Goal: Information Seeking & Learning: Learn about a topic

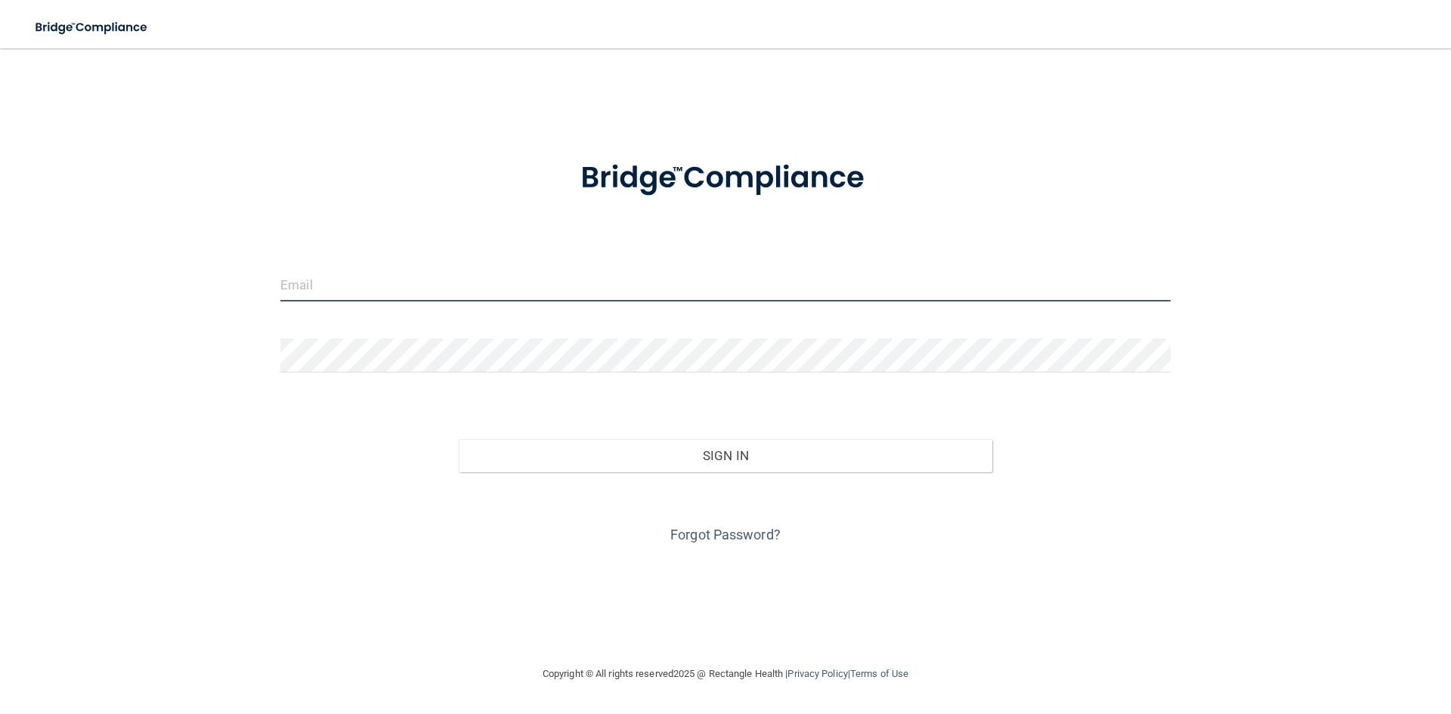
type input "brittanymgreen28@gmail.com"
drag, startPoint x: 420, startPoint y: 299, endPoint x: 112, endPoint y: 312, distance: 308.6
click at [112, 312] on div "brittanymgreen28@gmail.com Invalid email/password. You don't have permission to…" at bounding box center [725, 356] width 1391 height 586
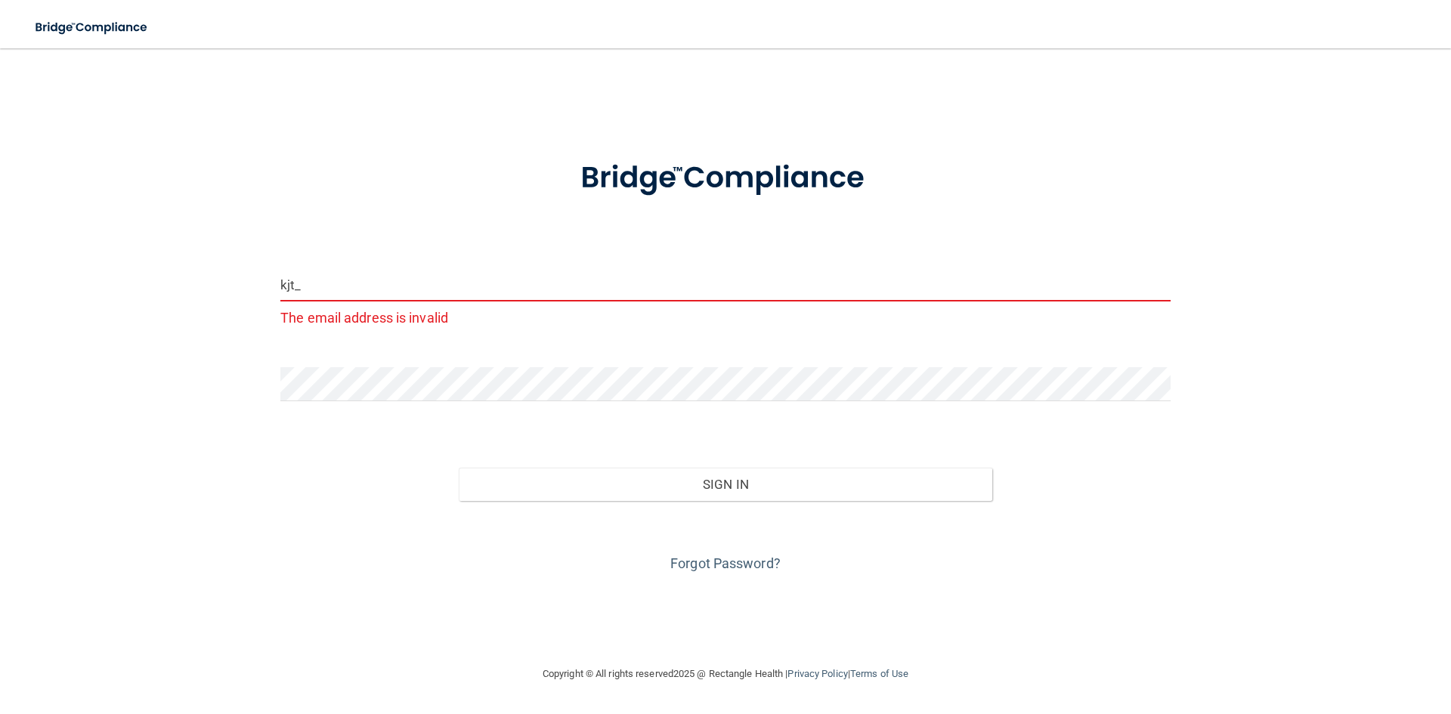
type input "[EMAIL_ADDRESS][DOMAIN_NAME]"
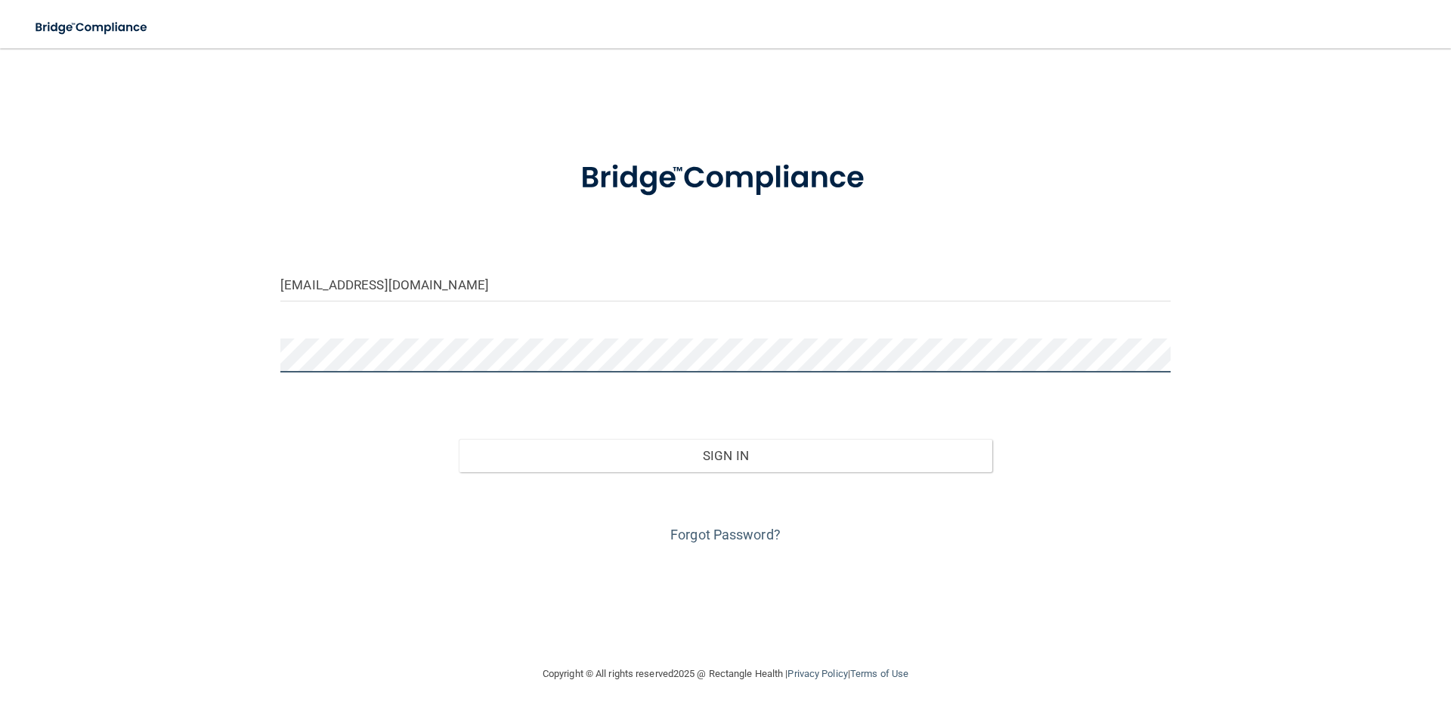
click at [274, 333] on div "kjt_kjt1996@hotmail.com Invalid email/password. You don't have permission to ac…" at bounding box center [725, 356] width 1391 height 586
drag, startPoint x: 239, startPoint y: 505, endPoint x: 250, endPoint y: 504, distance: 11.4
click at [239, 505] on div "kjt_kjt1996@hotmail.com Invalid email/password. You don't have permission to ac…" at bounding box center [725, 356] width 1391 height 586
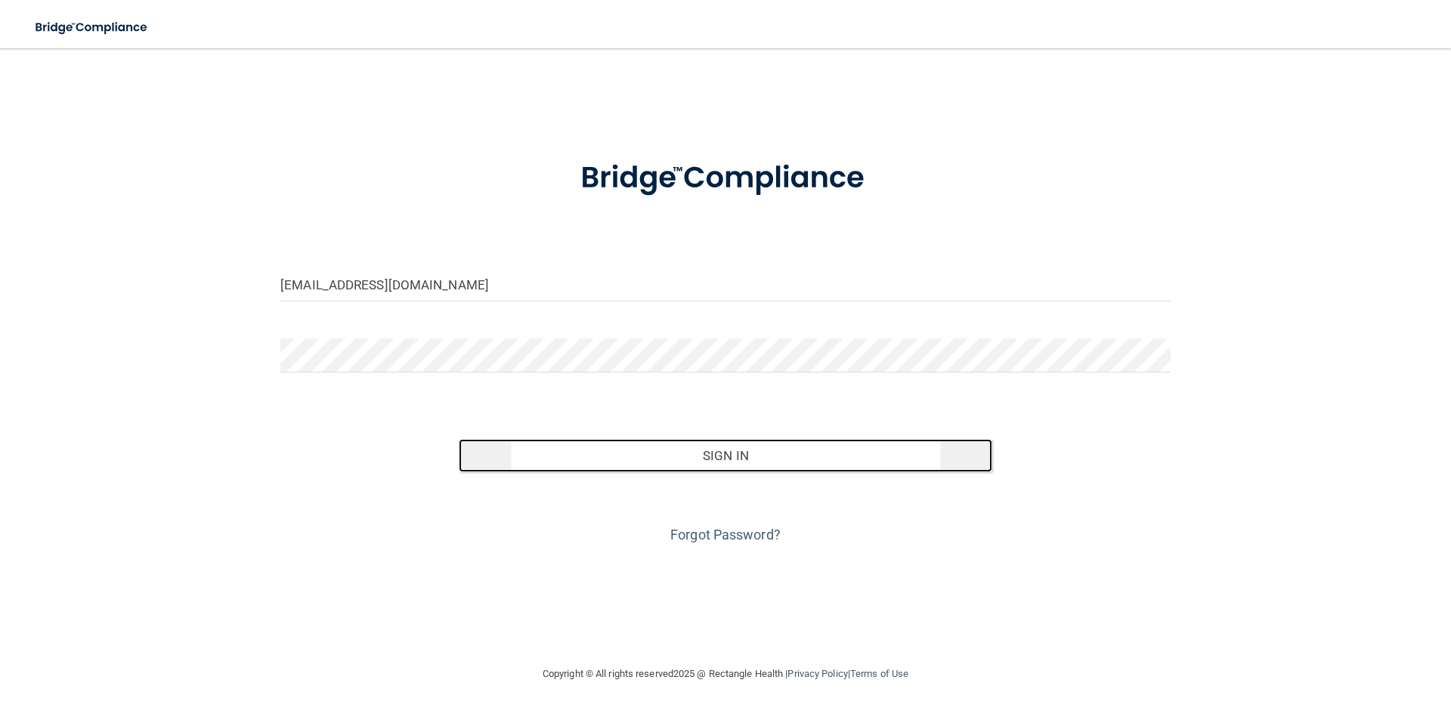
click at [665, 453] on button "Sign In" at bounding box center [726, 455] width 534 height 33
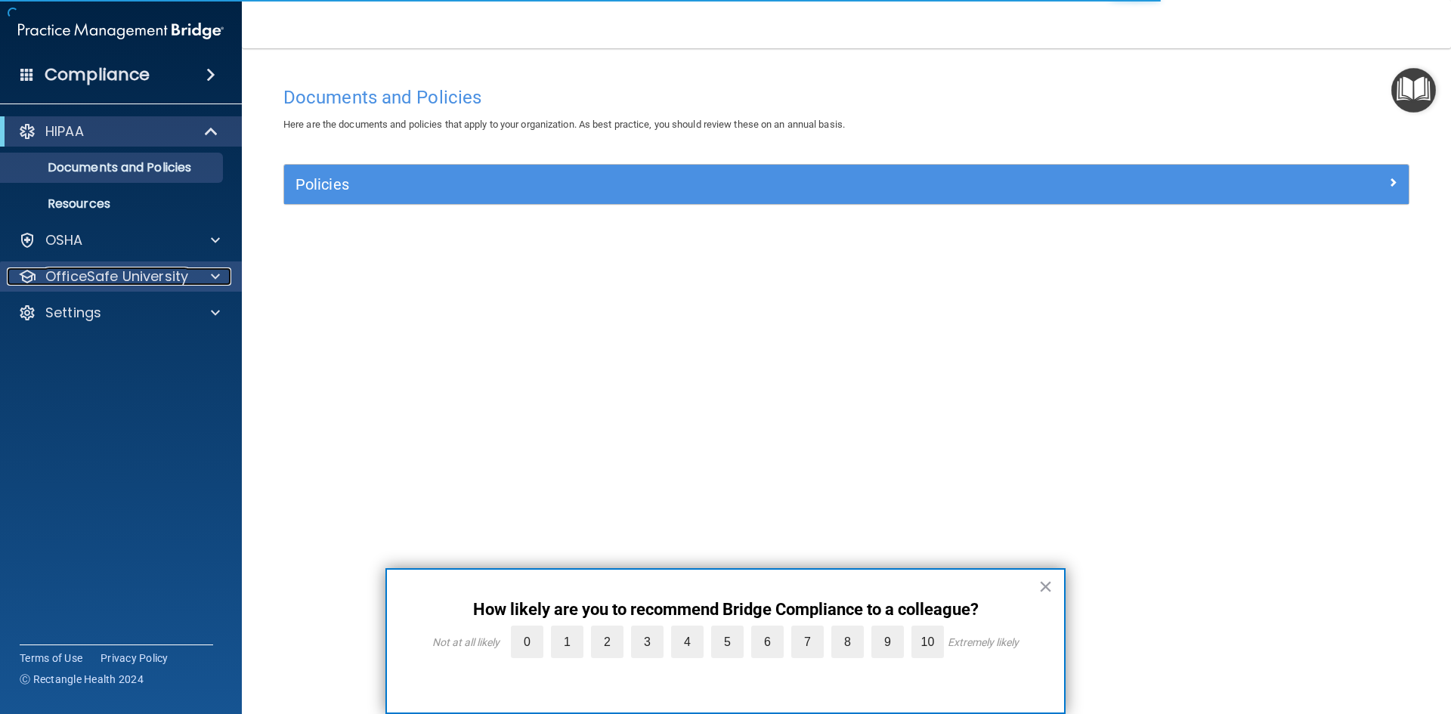
click at [196, 271] on div at bounding box center [213, 277] width 38 height 18
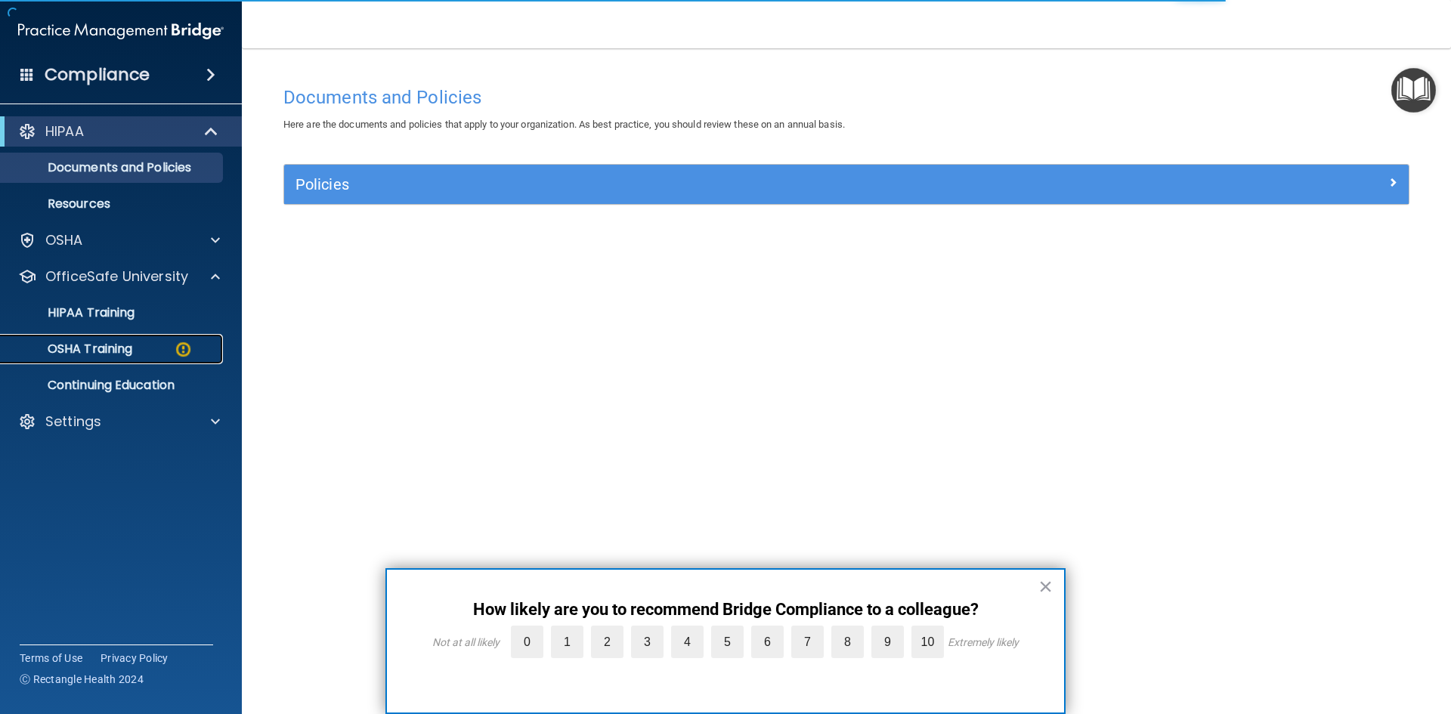
click at [138, 352] on div "OSHA Training" at bounding box center [113, 349] width 206 height 15
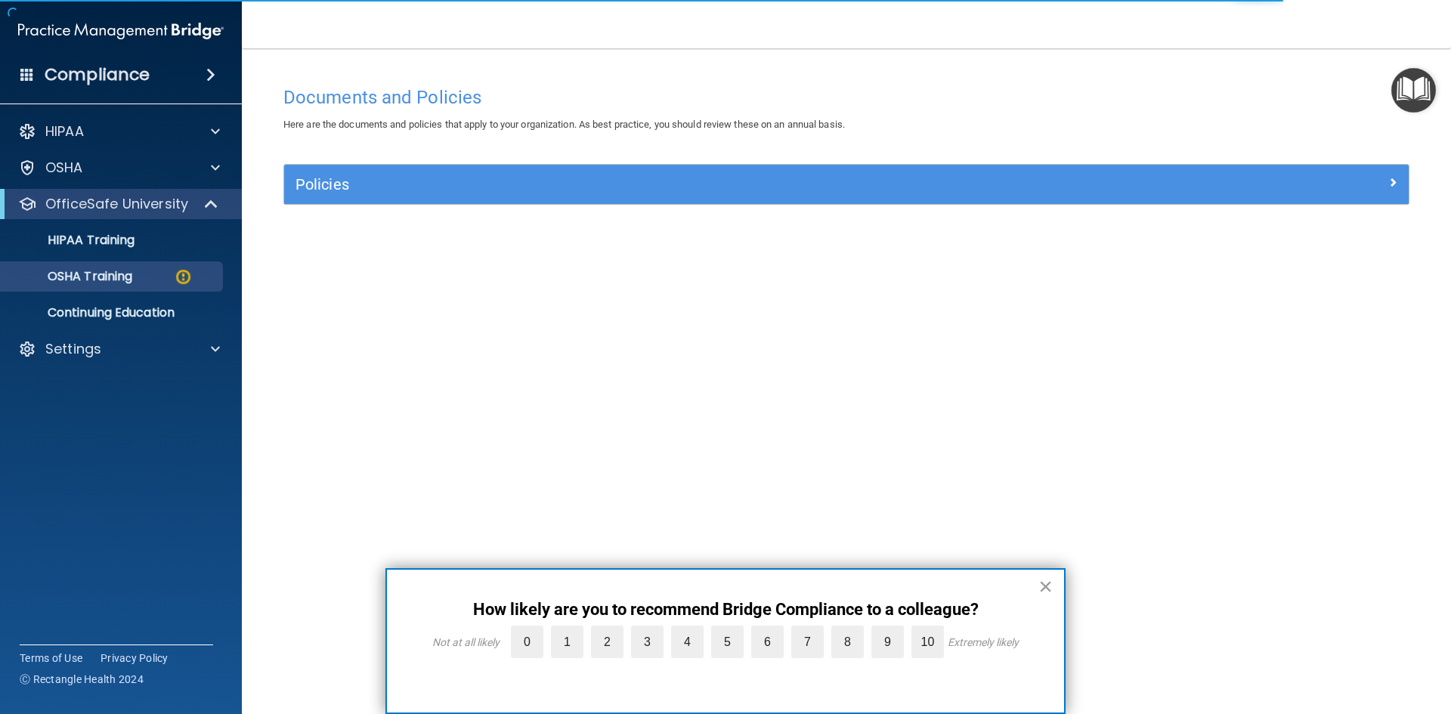
click at [1042, 586] on button "×" at bounding box center [1045, 586] width 14 height 24
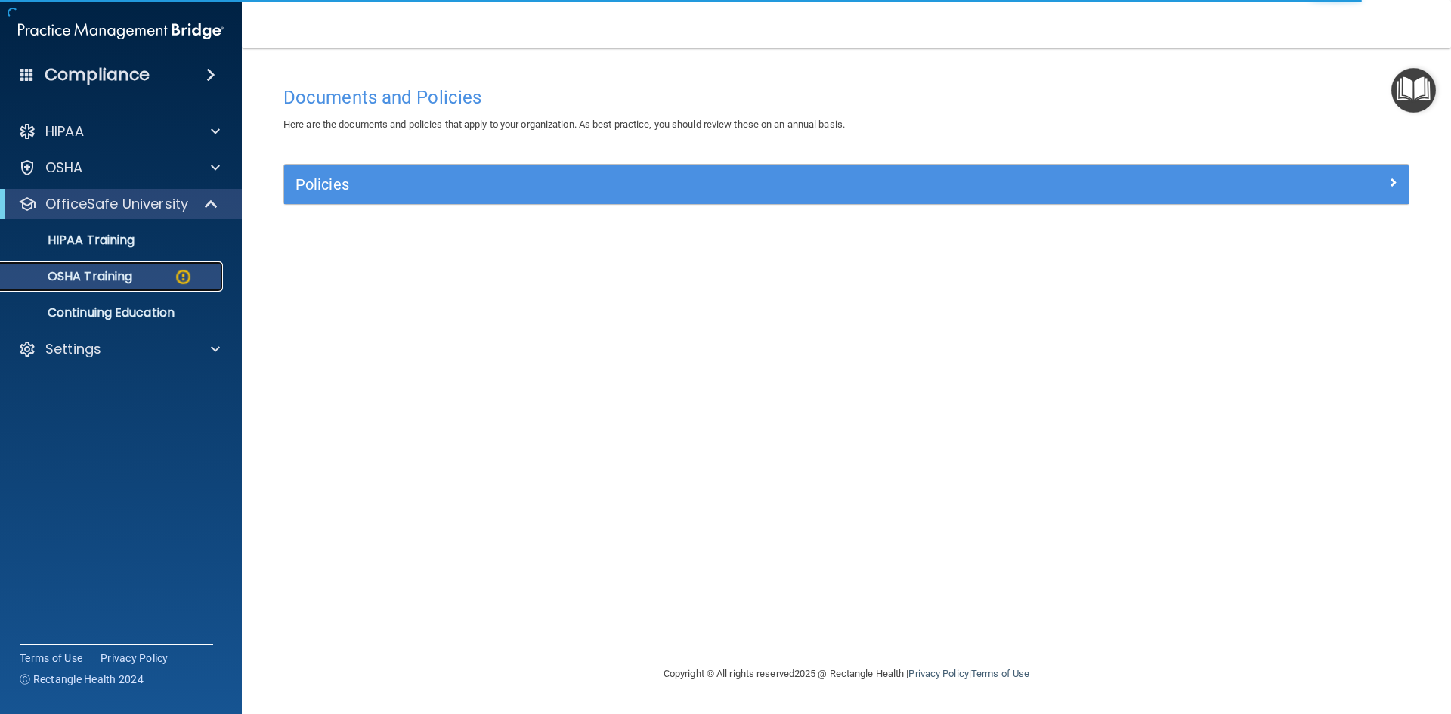
click at [115, 269] on p "OSHA Training" at bounding box center [71, 276] width 122 height 15
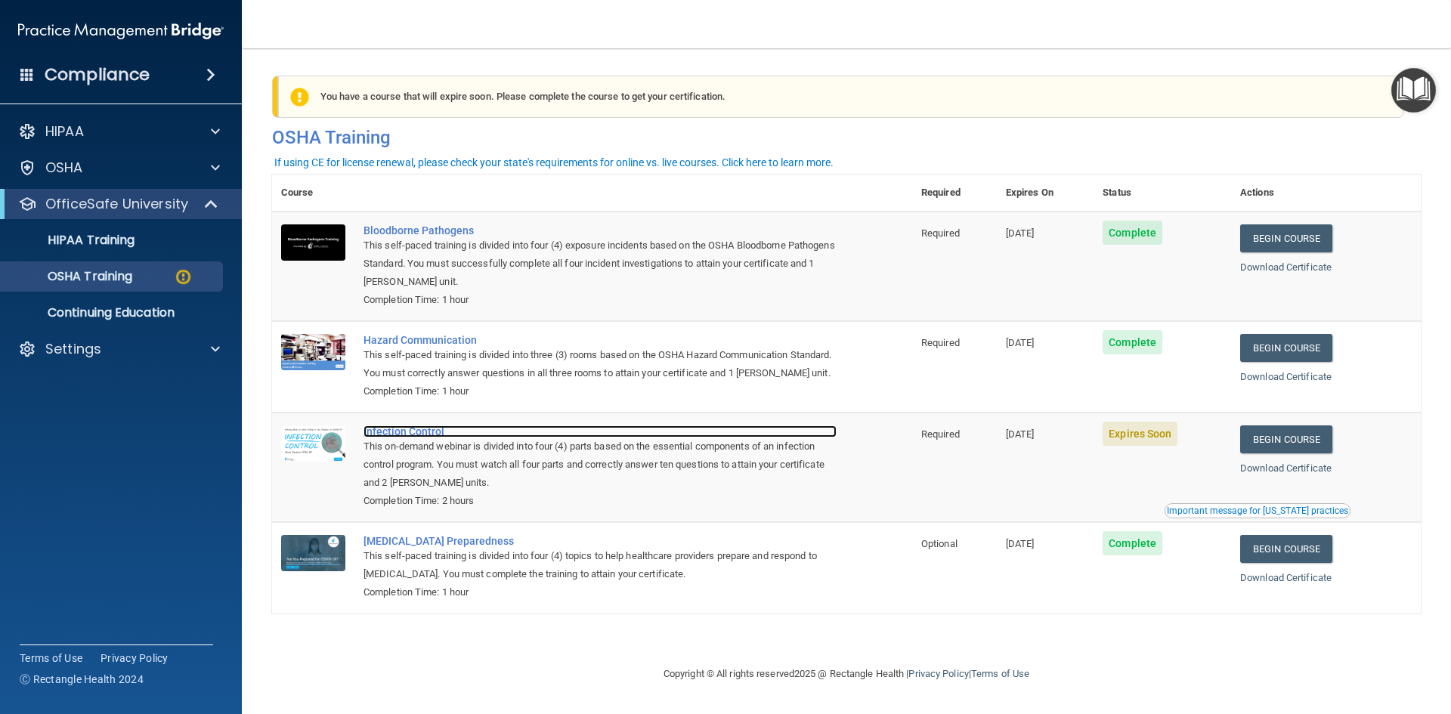
click at [420, 438] on div "Infection Control" at bounding box center [600, 432] width 473 height 12
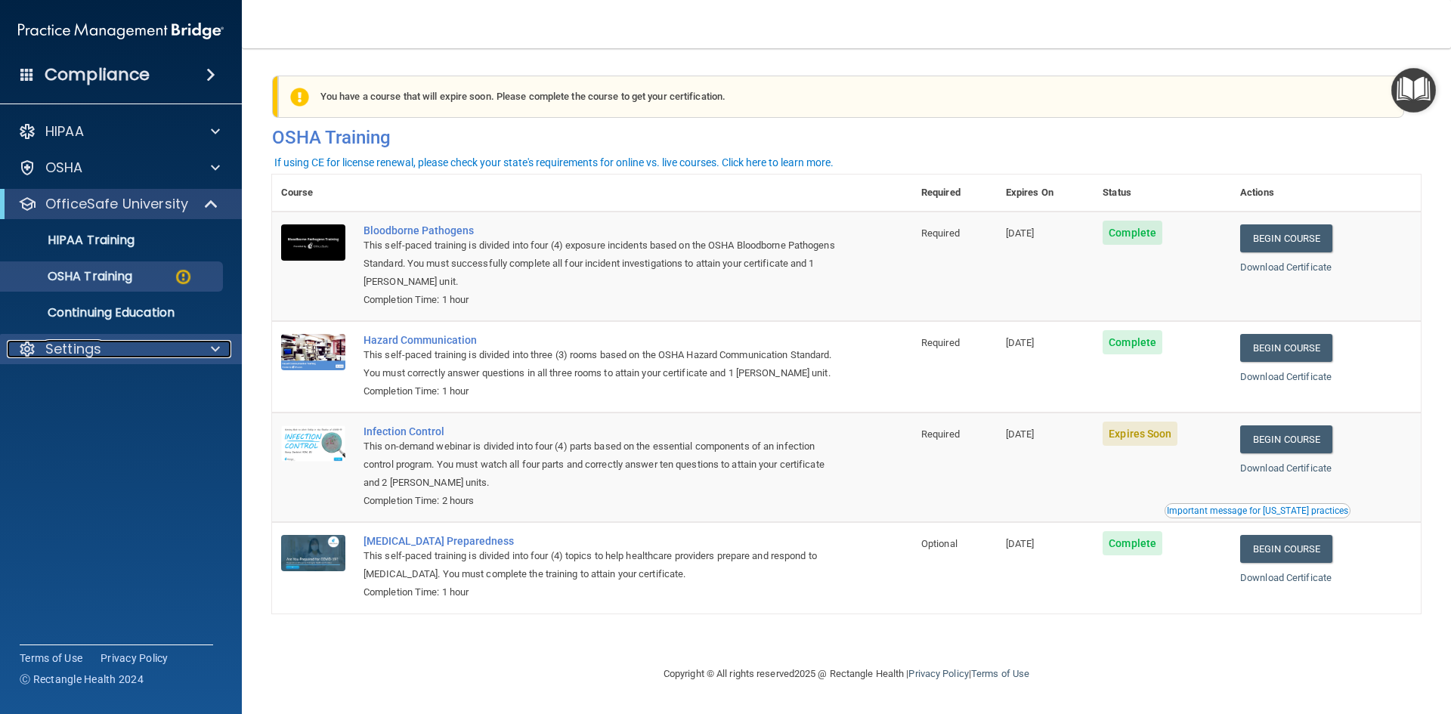
click at [194, 351] on div at bounding box center [213, 349] width 38 height 18
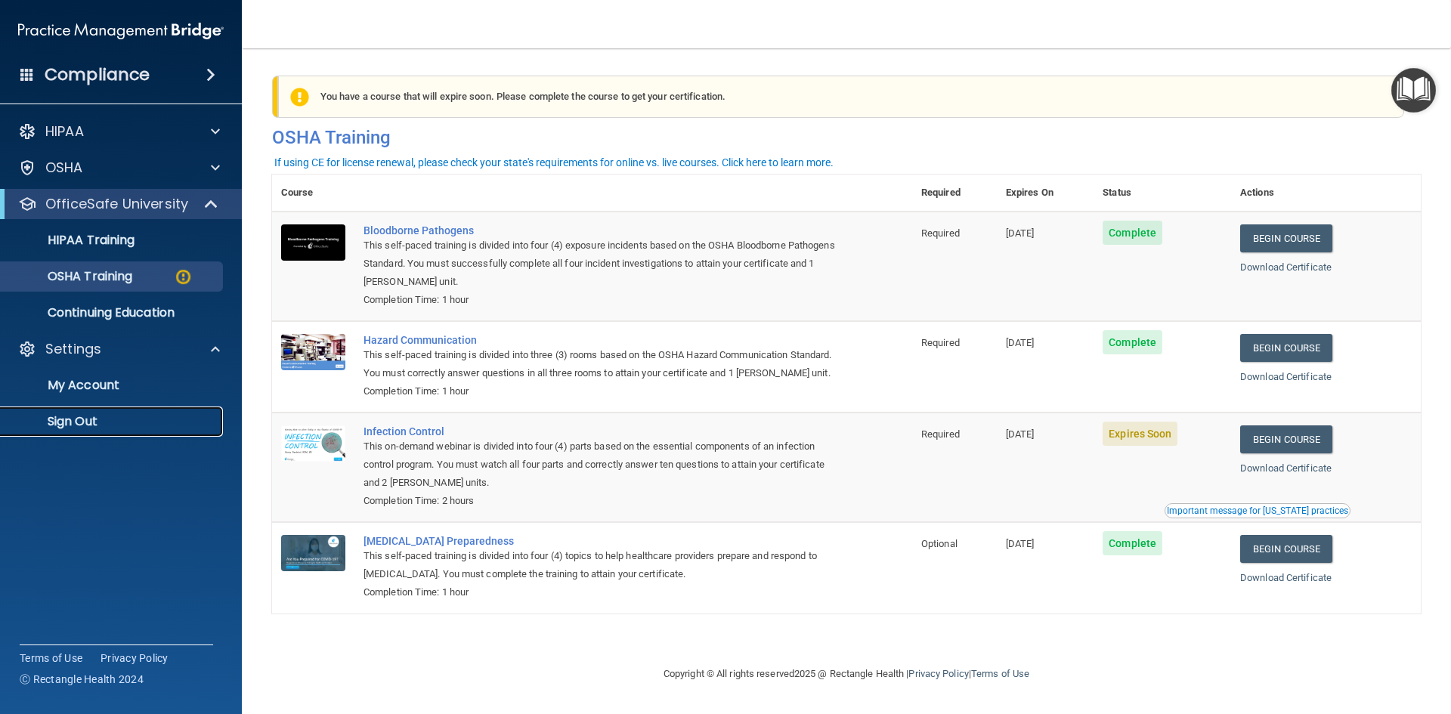
click at [144, 429] on link "Sign Out" at bounding box center [104, 422] width 238 height 30
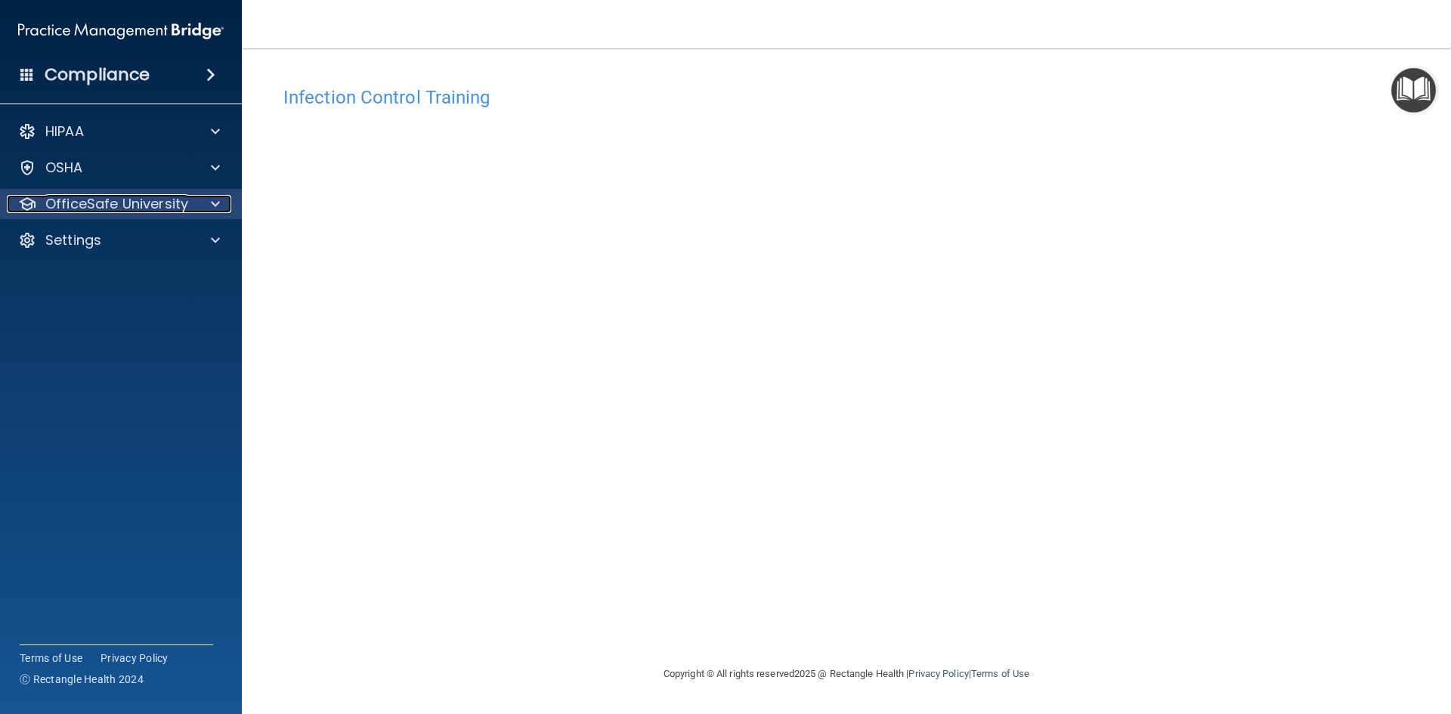
click at [155, 199] on p "OfficeSafe University" at bounding box center [116, 204] width 143 height 18
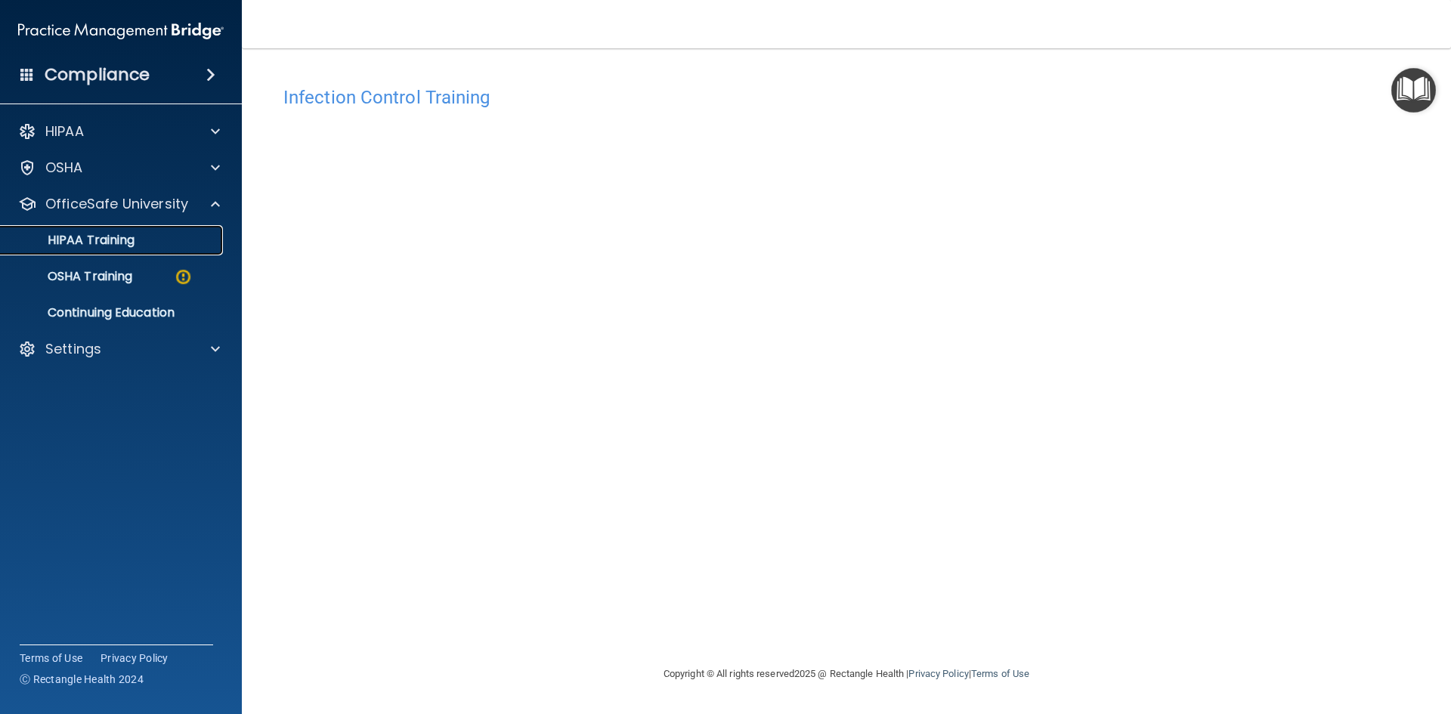
click at [125, 237] on p "HIPAA Training" at bounding box center [72, 240] width 125 height 15
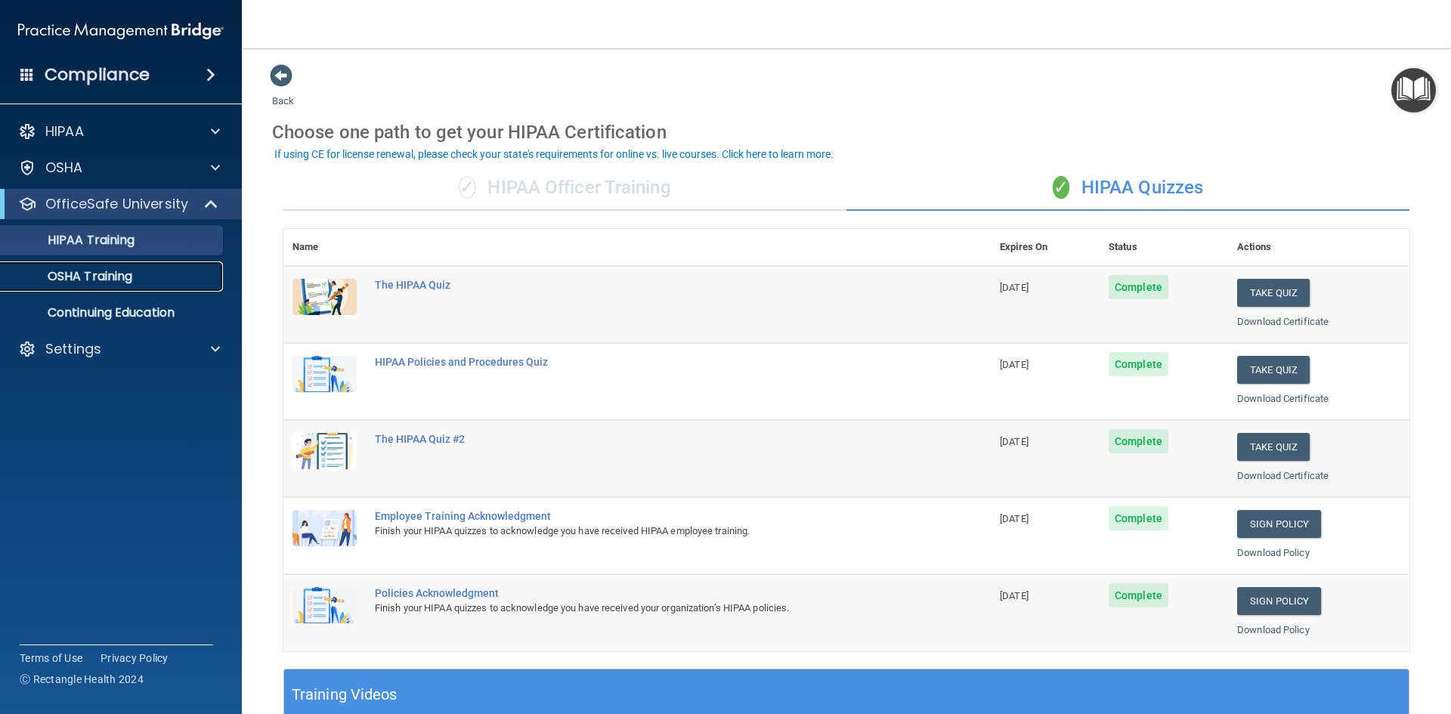
click at [138, 277] on div "OSHA Training" at bounding box center [113, 276] width 206 height 15
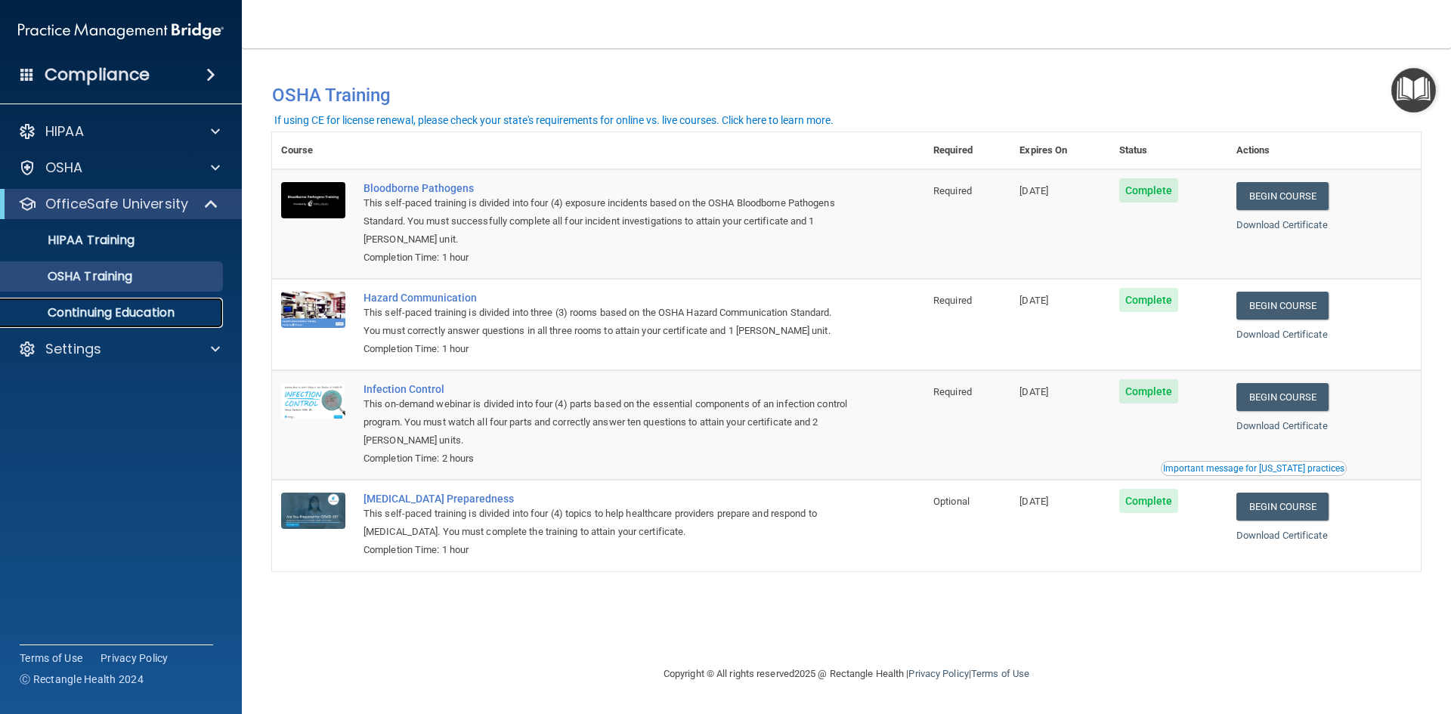
click at [128, 316] on p "Continuing Education" at bounding box center [113, 312] width 206 height 15
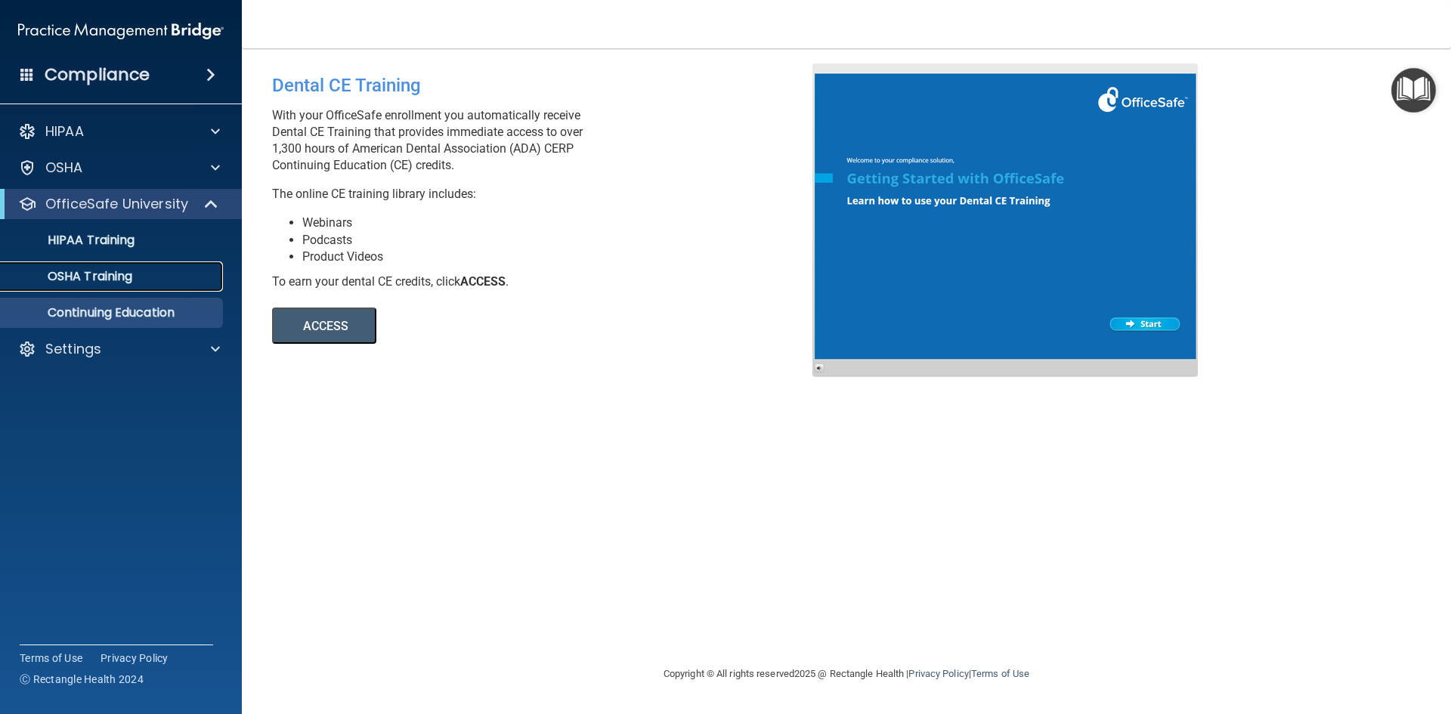
click at [122, 282] on p "OSHA Training" at bounding box center [71, 276] width 122 height 15
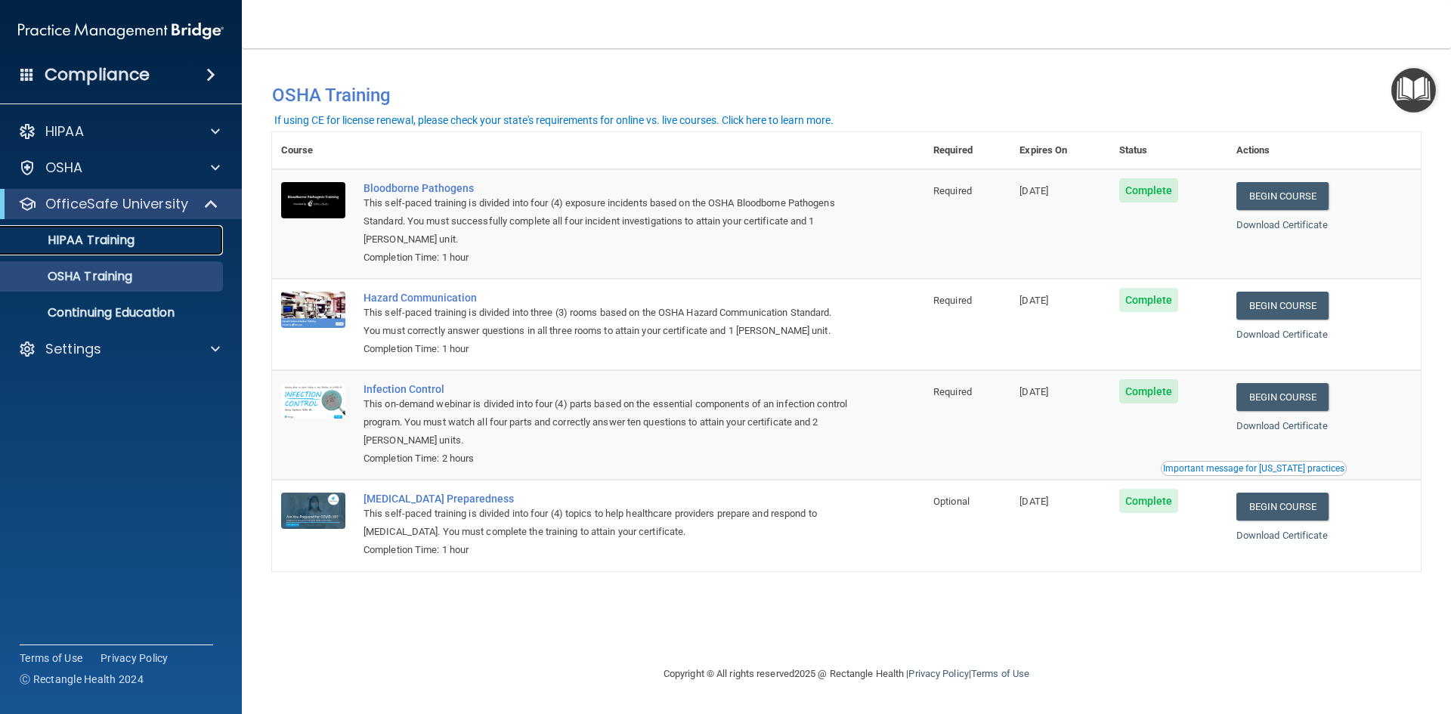
click at [134, 243] on p "HIPAA Training" at bounding box center [72, 240] width 125 height 15
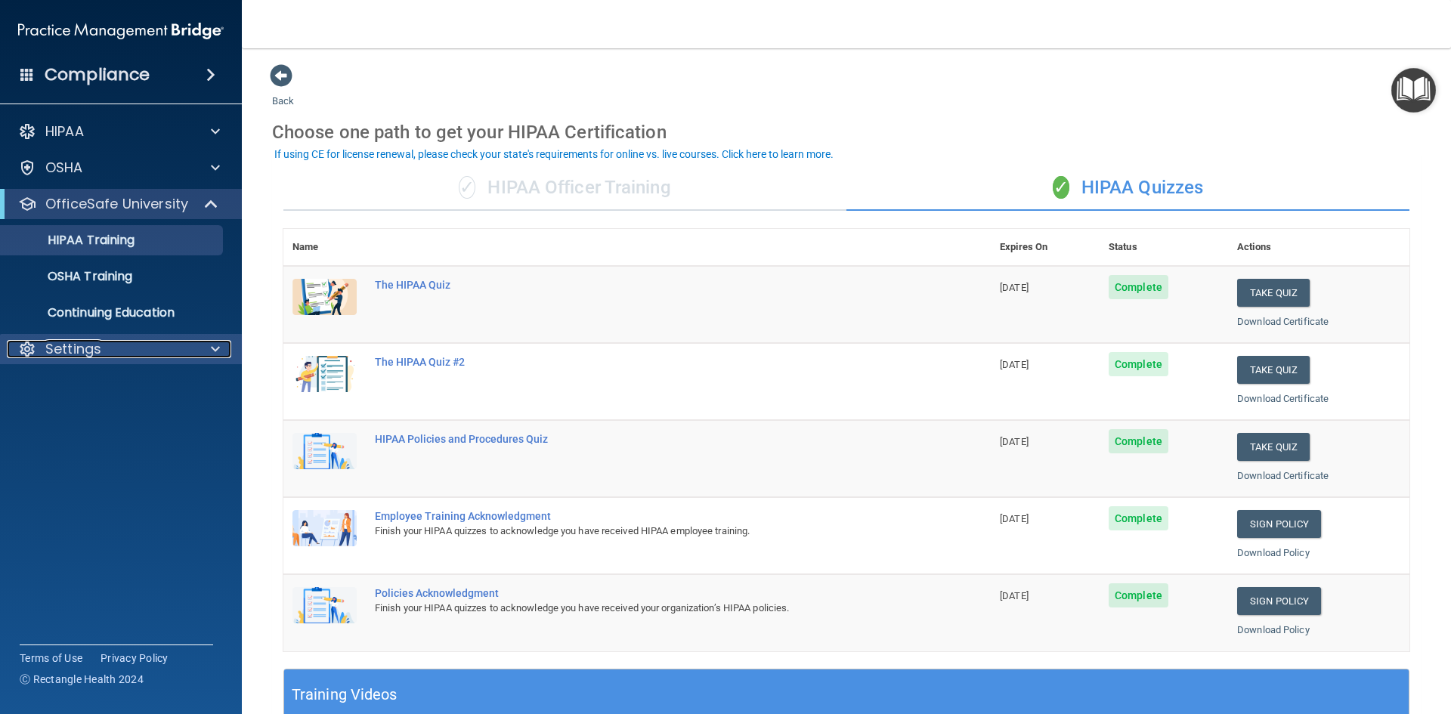
click at [207, 345] on div at bounding box center [213, 349] width 38 height 18
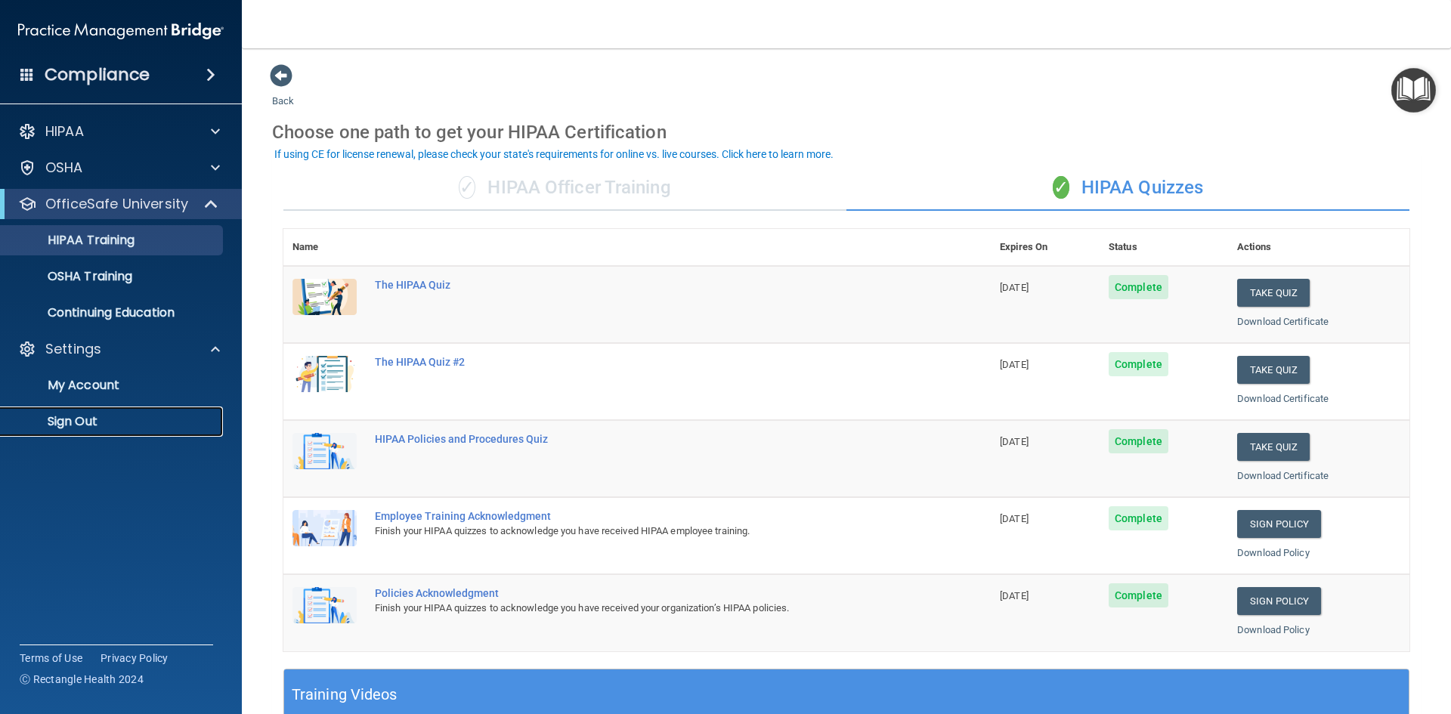
click at [93, 416] on p "Sign Out" at bounding box center [113, 421] width 206 height 15
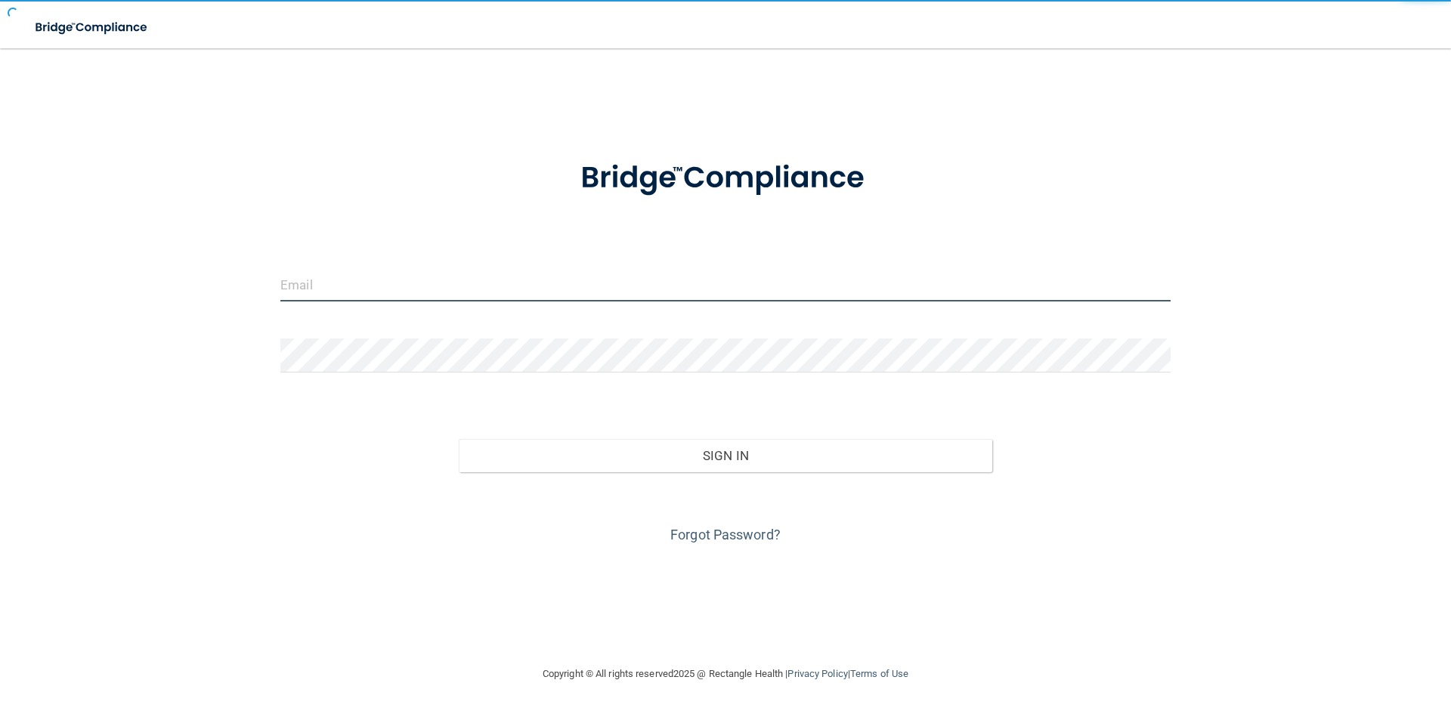
type input "brittanymgreen28@gmail.com"
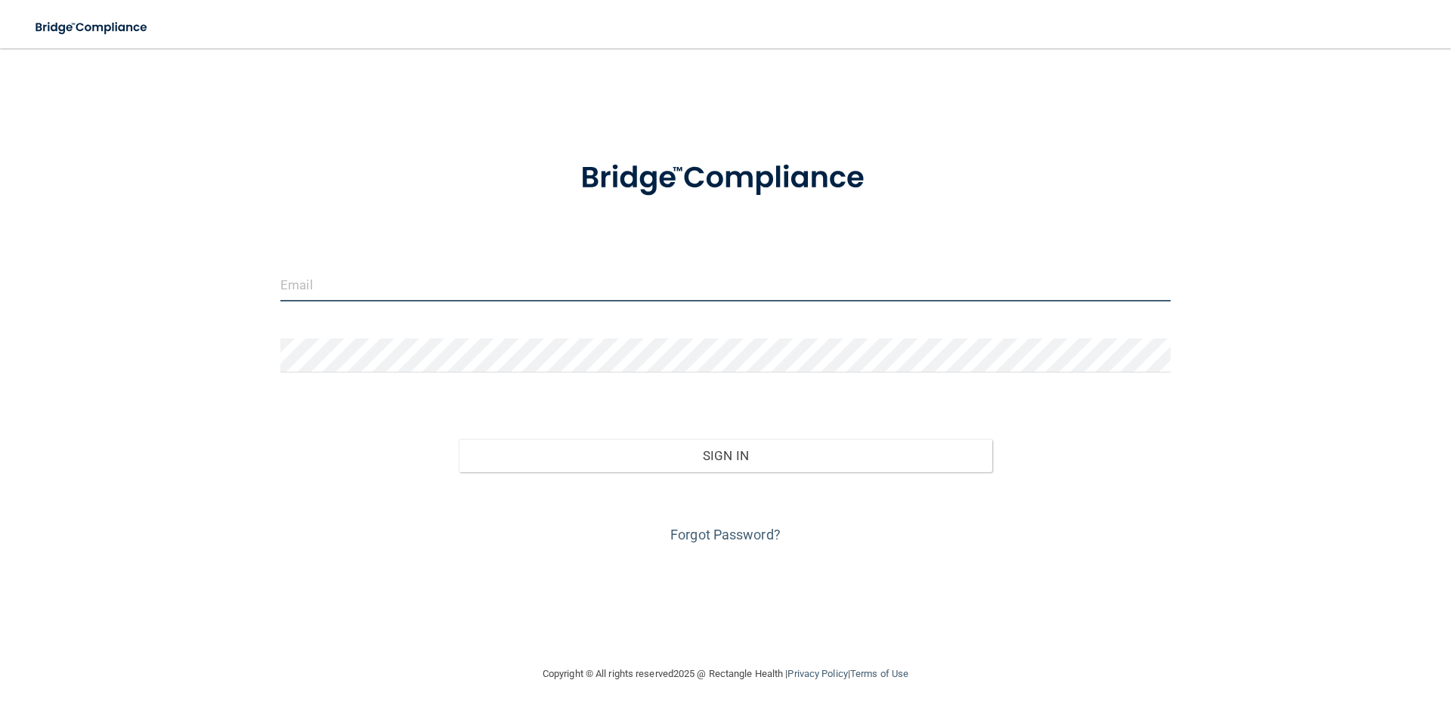
type input "brittanymgreen28@gmail.com"
drag, startPoint x: 443, startPoint y: 288, endPoint x: 110, endPoint y: 283, distance: 332.6
click at [110, 283] on div "brittanymgreen28@gmail.com Invalid email/password. You don't have permission to…" at bounding box center [725, 356] width 1391 height 586
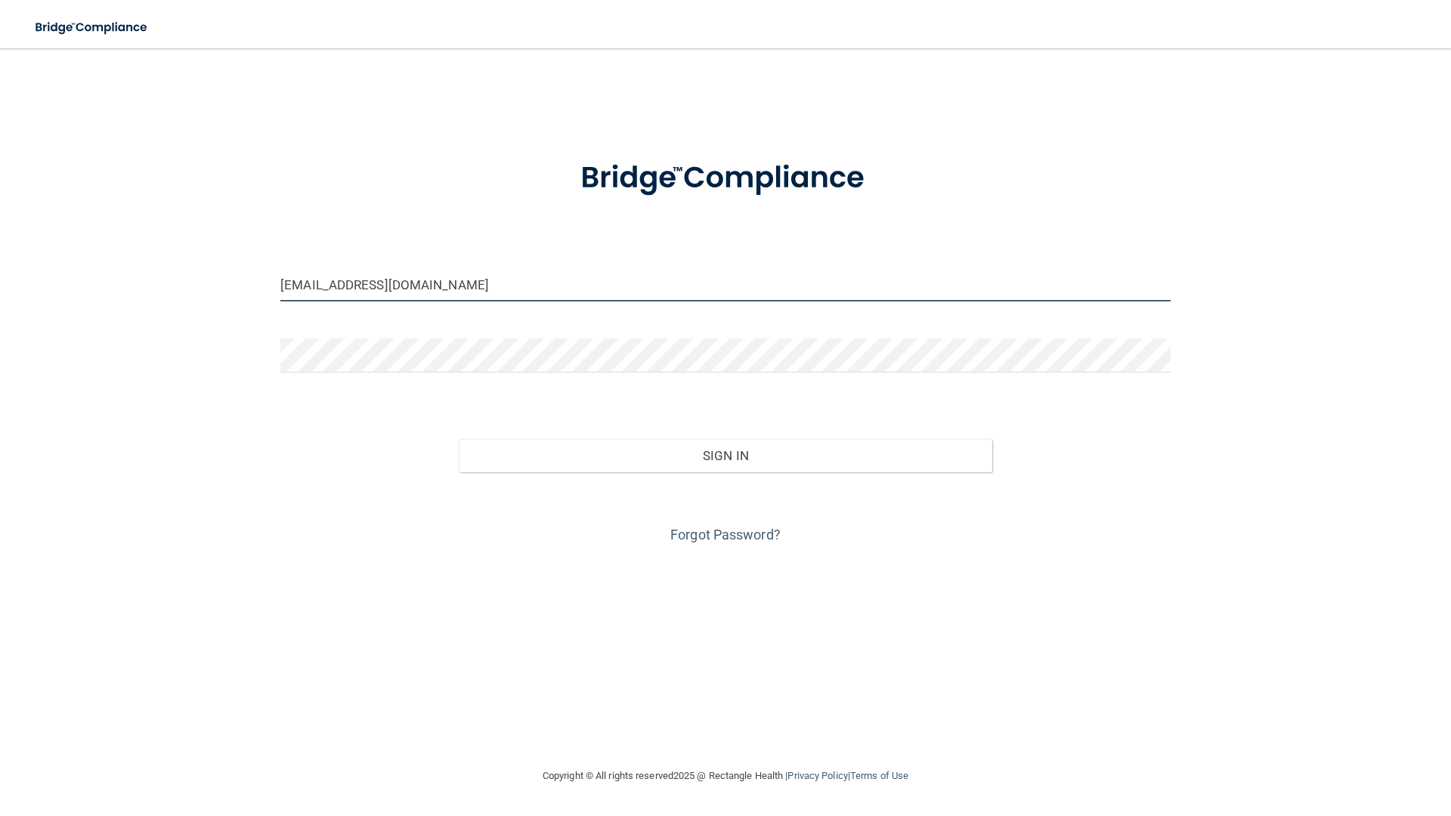
click at [485, 283] on input "brittanymgreen28@gmail.com" at bounding box center [725, 285] width 890 height 34
drag, startPoint x: 485, startPoint y: 283, endPoint x: 224, endPoint y: 311, distance: 262.2
click at [224, 311] on div "brittanymgreen28@gmail.com Invalid email/password. You don't have permission to…" at bounding box center [725, 407] width 1391 height 689
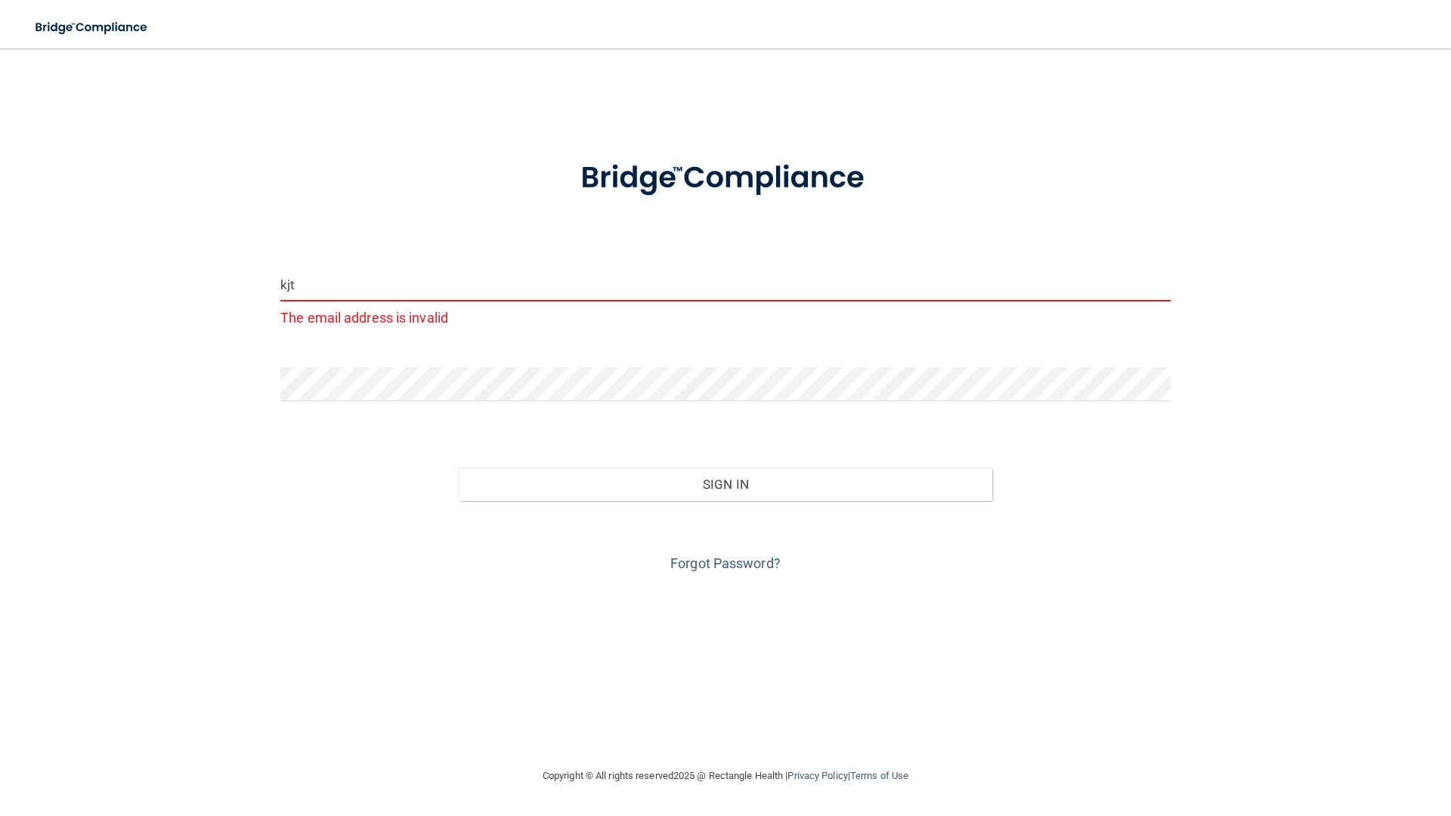
type input "[EMAIL_ADDRESS][DOMAIN_NAME]"
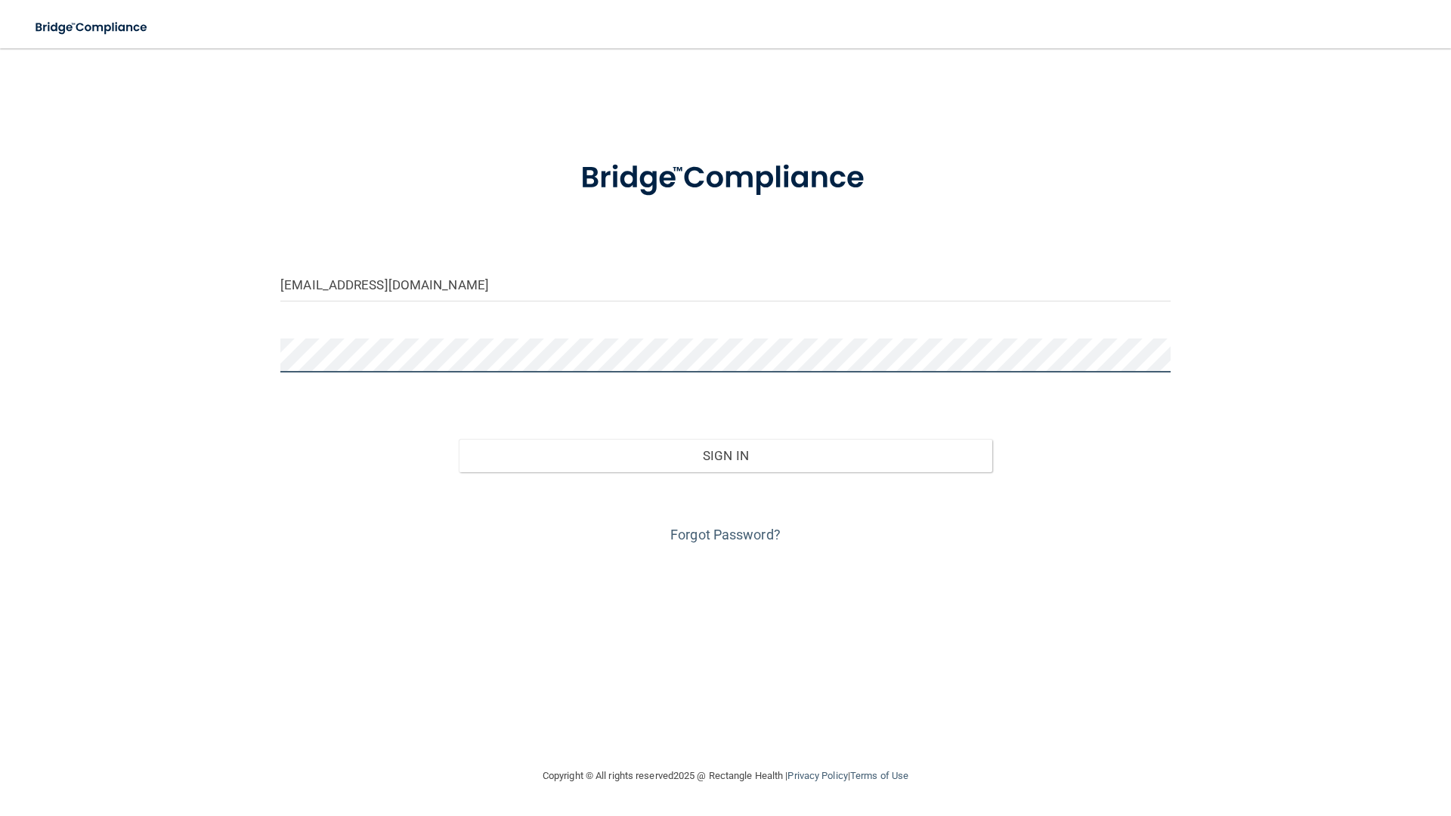
click at [200, 348] on div "kjt_kjt1996@hotmail.com Invalid email/password. You don't have permission to ac…" at bounding box center [725, 407] width 1391 height 689
drag, startPoint x: 245, startPoint y: 483, endPoint x: 321, endPoint y: 478, distance: 76.5
click at [245, 483] on div "kjt_kjt1996@hotmail.com Invalid email/password. You don't have permission to ac…" at bounding box center [725, 407] width 1391 height 689
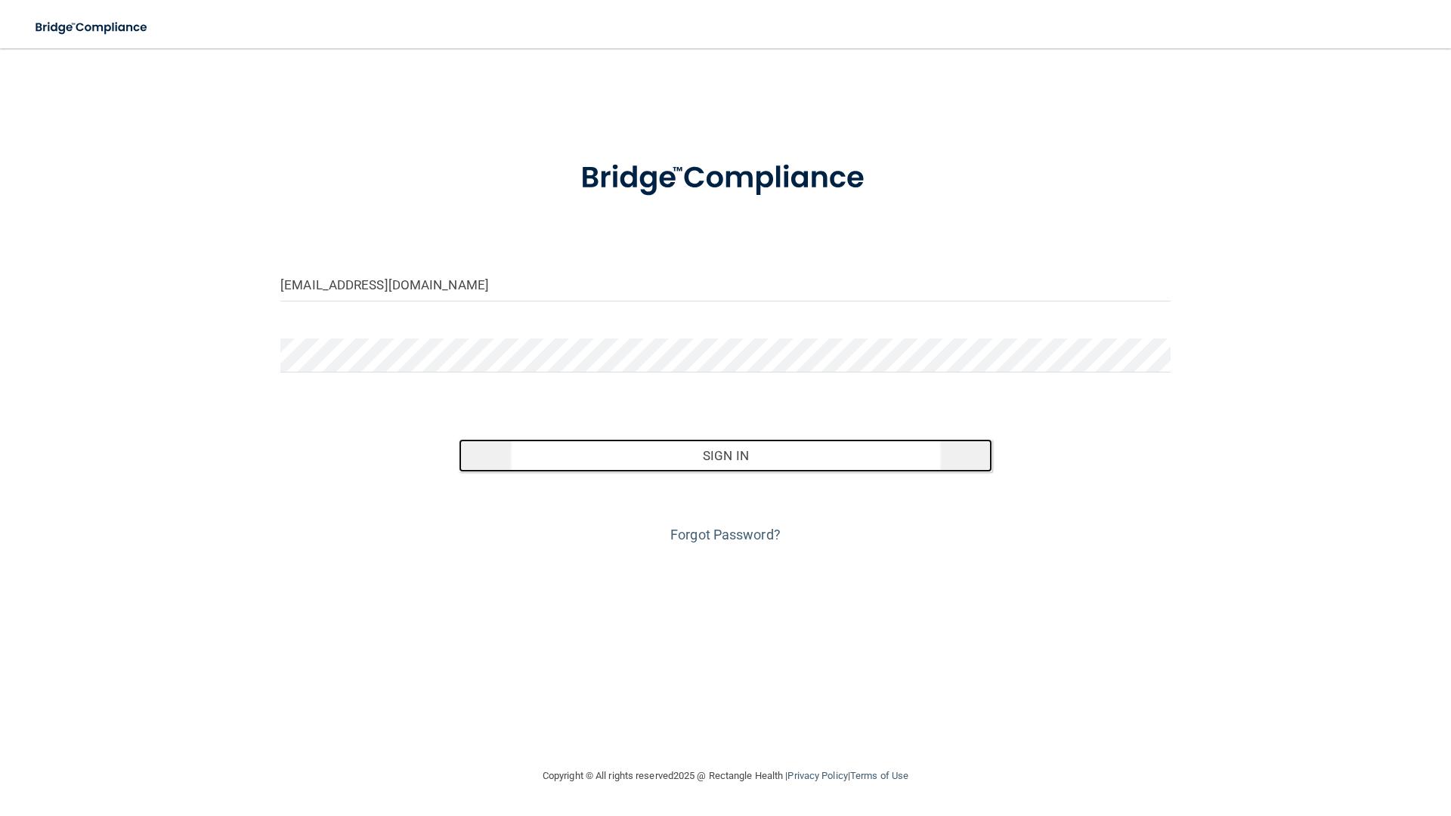
click at [689, 457] on button "Sign In" at bounding box center [726, 455] width 534 height 33
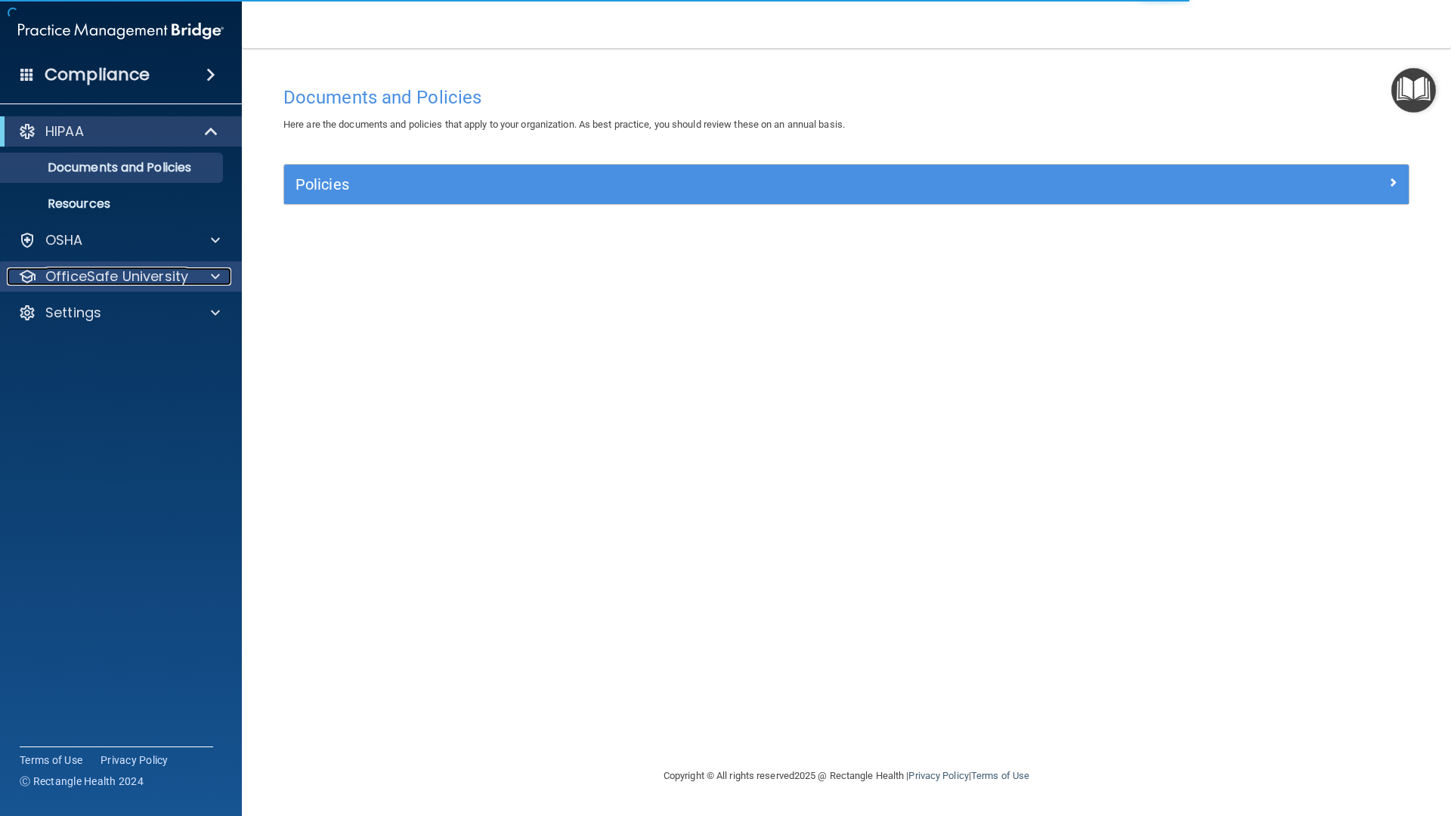
click at [203, 273] on div at bounding box center [213, 277] width 38 height 18
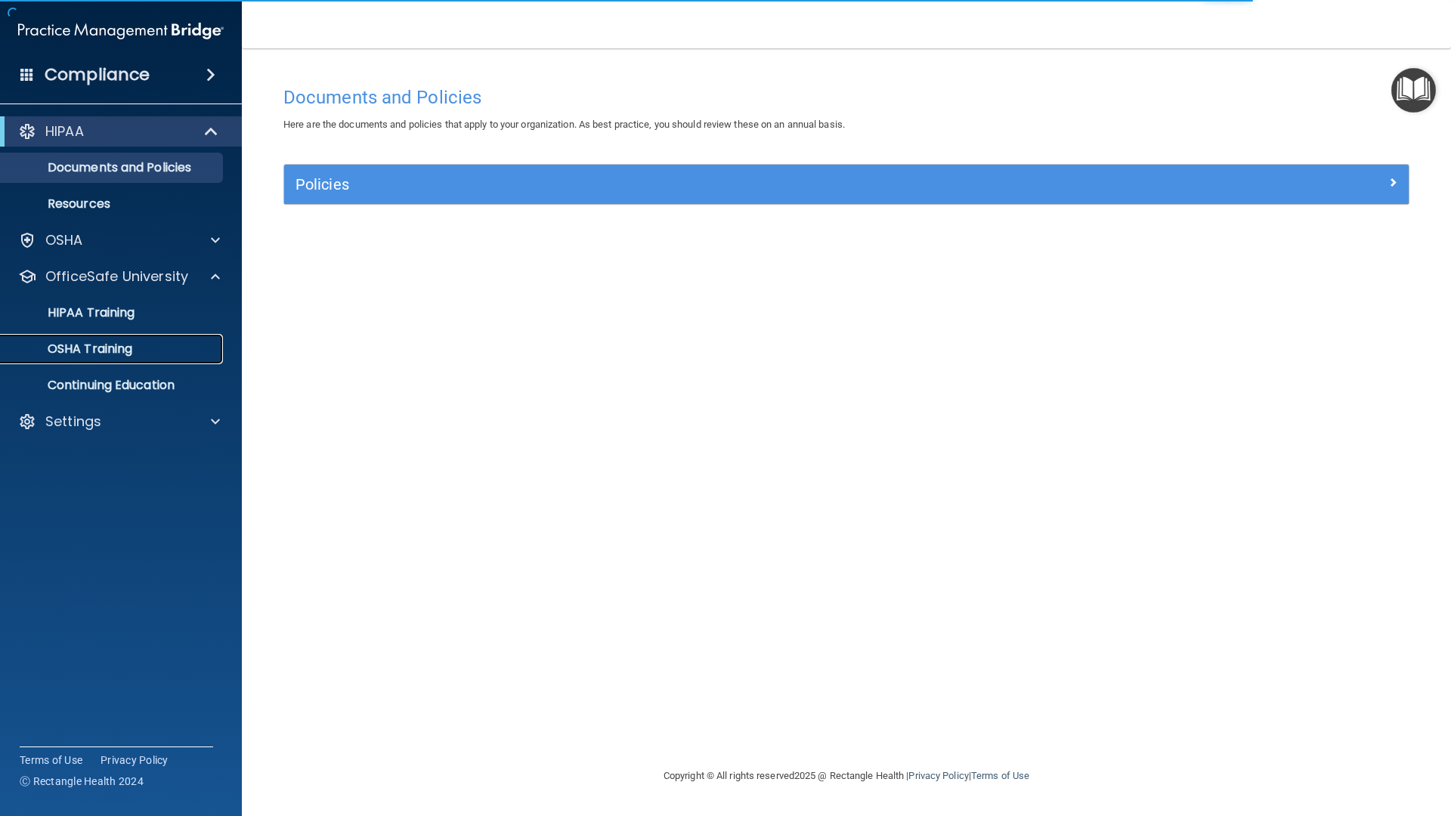
click at [128, 354] on p "OSHA Training" at bounding box center [71, 349] width 122 height 15
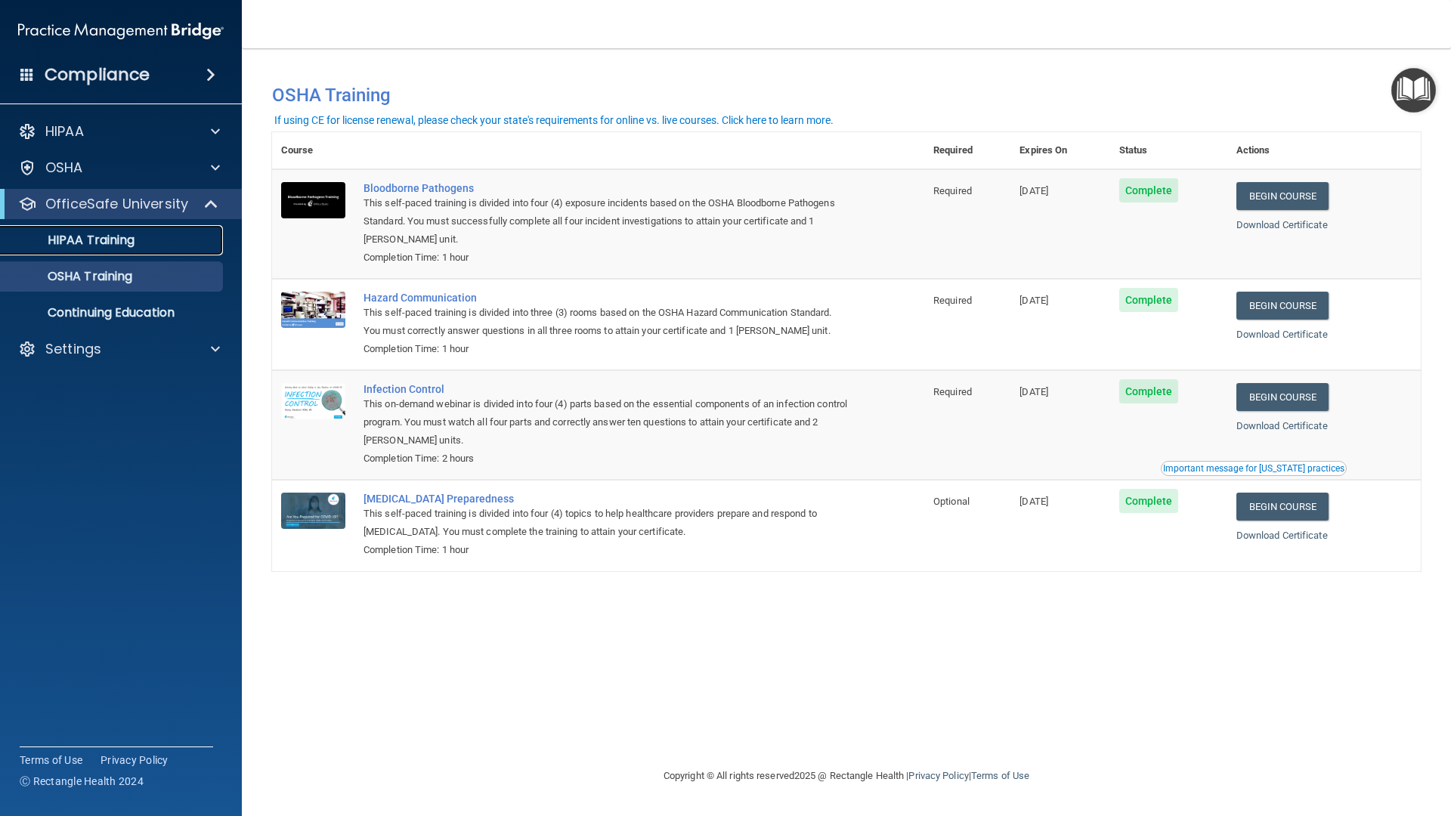
click at [76, 240] on p "HIPAA Training" at bounding box center [72, 240] width 125 height 15
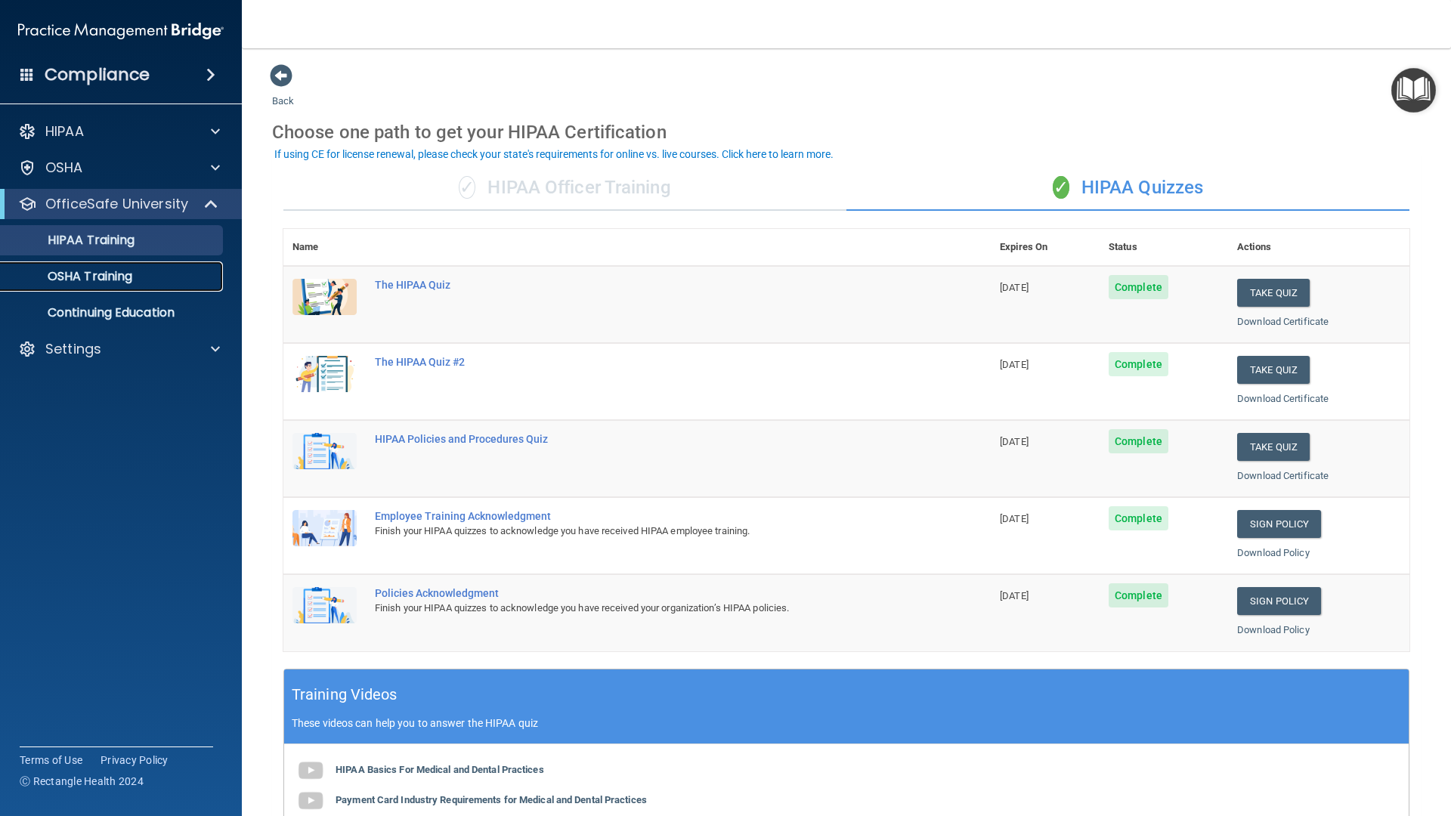
click at [111, 277] on p "OSHA Training" at bounding box center [71, 276] width 122 height 15
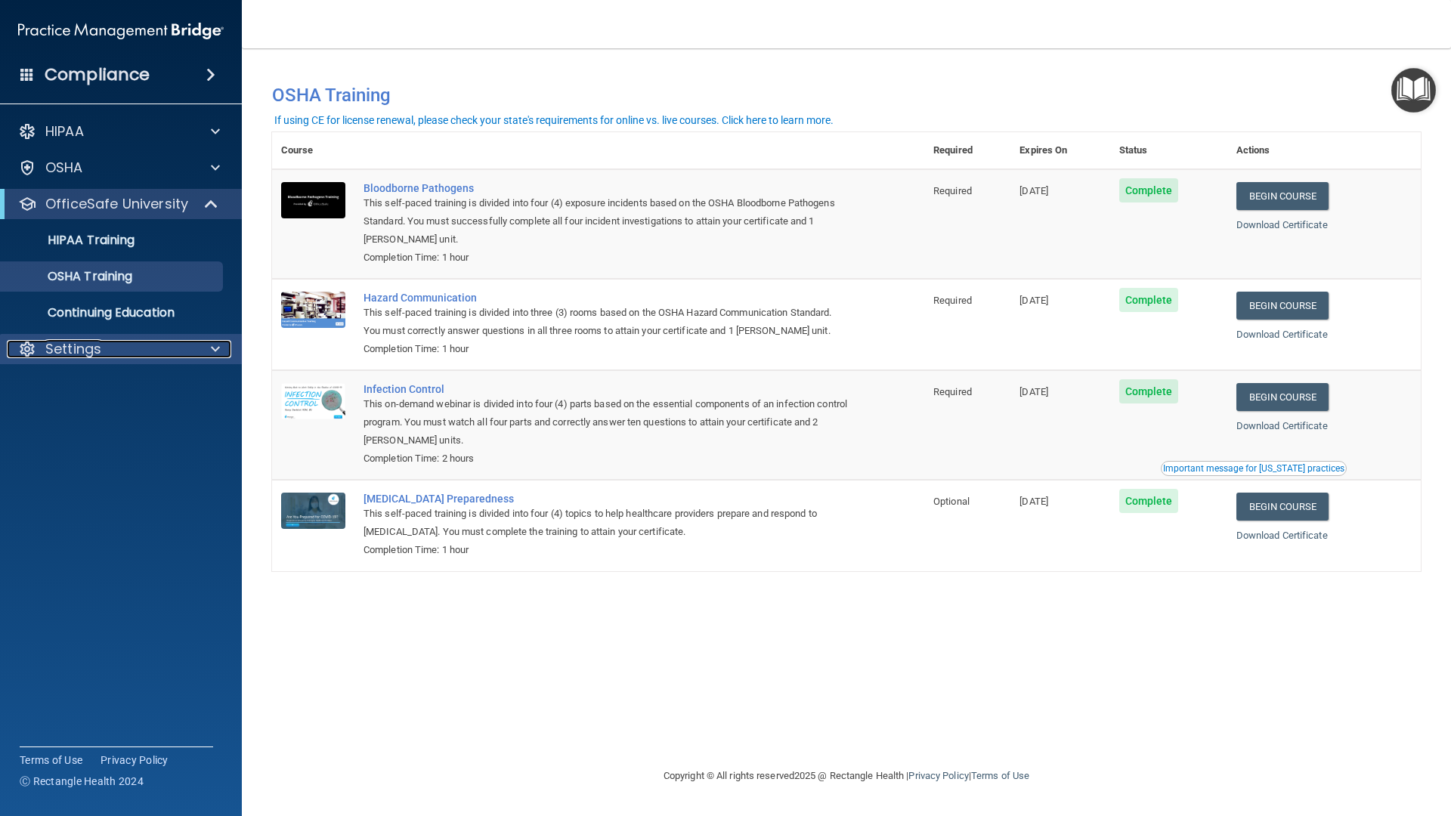
click at [62, 351] on p "Settings" at bounding box center [73, 349] width 56 height 18
click at [87, 429] on p "Sign Out" at bounding box center [113, 421] width 206 height 15
